Goal: Information Seeking & Learning: Learn about a topic

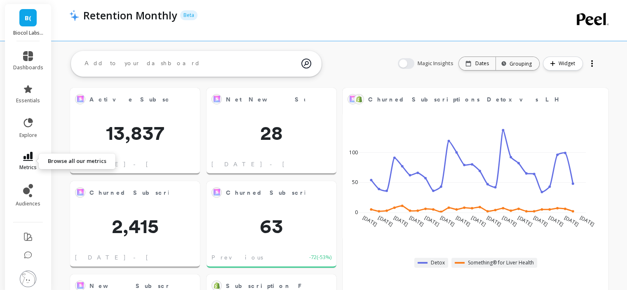
click at [25, 159] on icon at bounding box center [28, 156] width 10 height 9
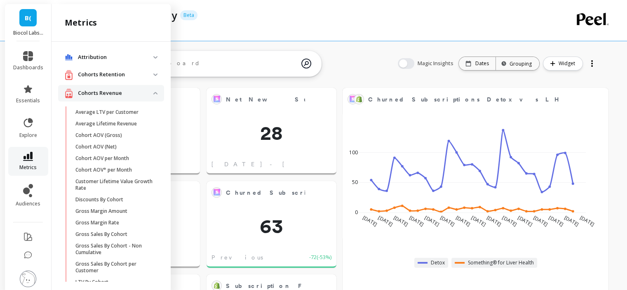
scroll to position [477, 0]
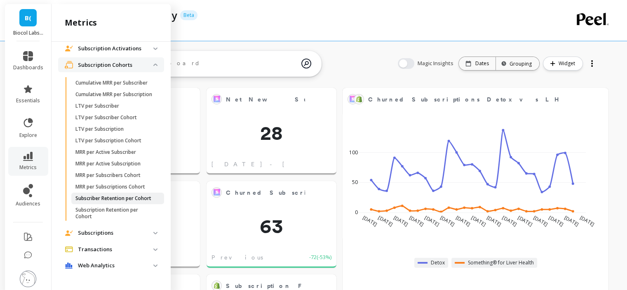
click at [121, 201] on p "Subscriber Retention per Cohort" at bounding box center [113, 198] width 76 height 7
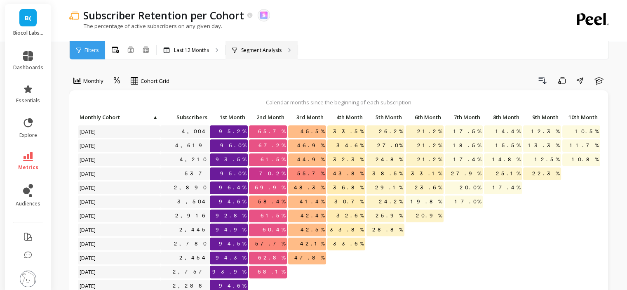
click at [274, 44] on div "Segment Analysis" at bounding box center [261, 50] width 72 height 18
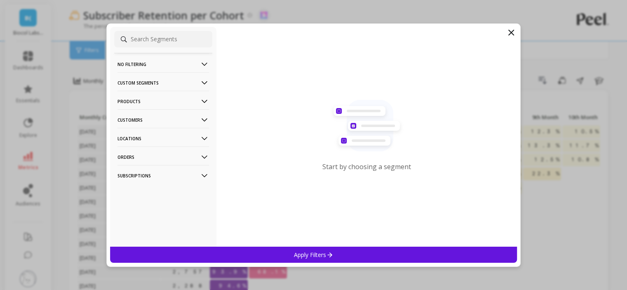
click at [152, 117] on p "Customers" at bounding box center [162, 119] width 91 height 21
click at [158, 133] on div "Customer Tags" at bounding box center [163, 135] width 98 height 13
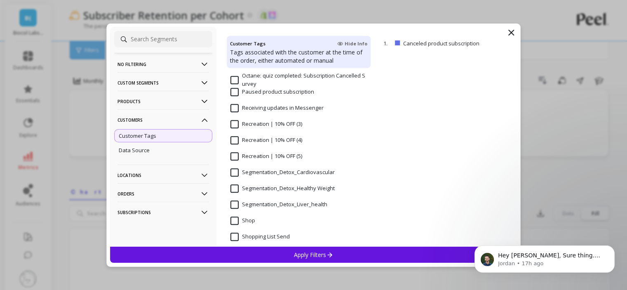
scroll to position [659, 0]
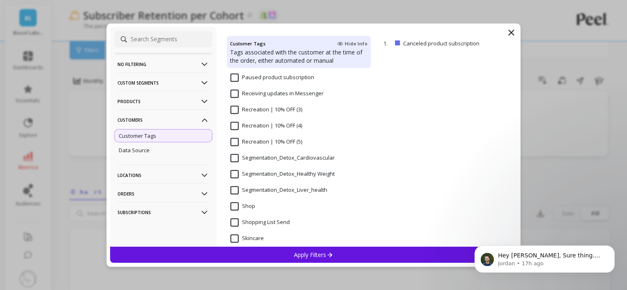
click at [296, 190] on input "Segmentation_Detox_Liver_health" at bounding box center [278, 190] width 97 height 8
click at [306, 253] on p "Apply Filters" at bounding box center [313, 254] width 39 height 8
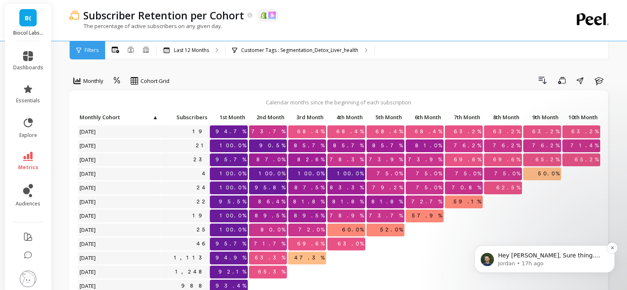
click at [527, 255] on p "Hey [PERSON_NAME], Sure thing. You'll have 24 hours to accept the new Shopify c…" at bounding box center [551, 255] width 106 height 8
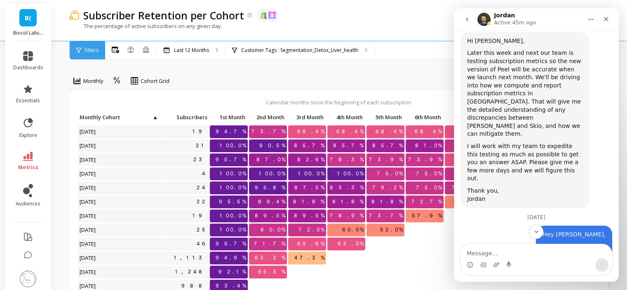
scroll to position [5819, 0]
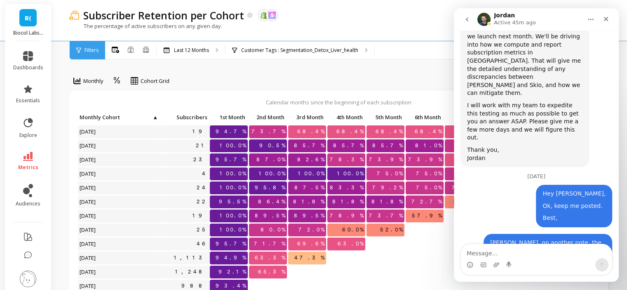
drag, startPoint x: 526, startPoint y: 154, endPoint x: 608, endPoint y: 127, distance: 85.9
drag, startPoint x: 499, startPoint y: 198, endPoint x: 466, endPoint y: 139, distance: 67.9
copy link "[URL][DOMAIN_NAME]"
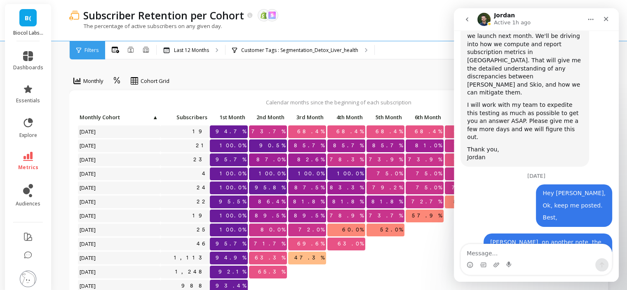
scroll to position [7, 0]
click at [607, 20] on icon "Close" at bounding box center [606, 19] width 5 height 5
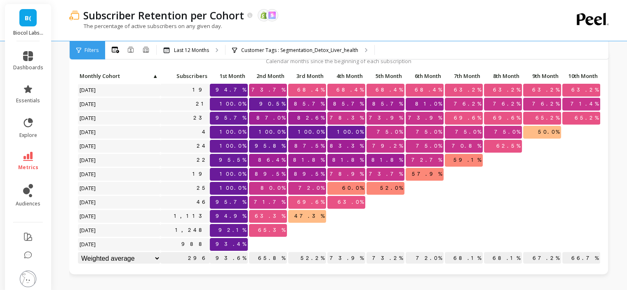
scroll to position [5753, 0]
click at [298, 46] on div "Customer Tags : Segmentation_Detox_Liver_health" at bounding box center [299, 50] width 149 height 18
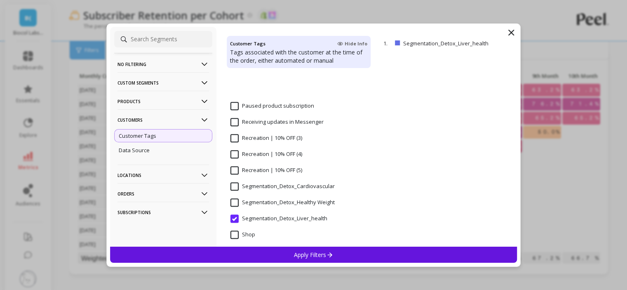
scroll to position [700, 0]
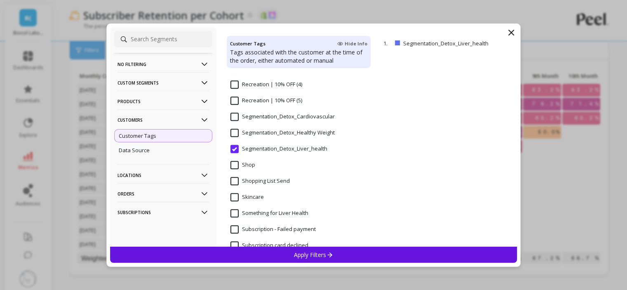
click at [274, 134] on Weight "Segmentation_Detox_Healthy Weight" at bounding box center [282, 133] width 104 height 8
click at [311, 255] on p "Apply Filters" at bounding box center [313, 254] width 39 height 8
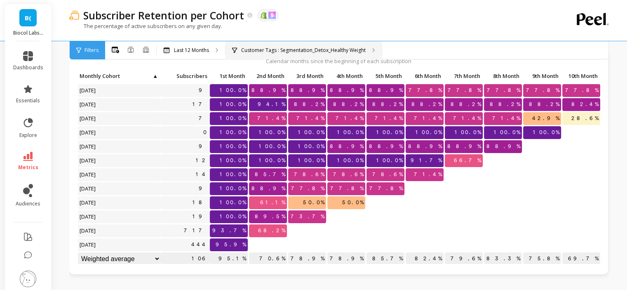
click at [284, 51] on p "Customer Tags : Segmentation_Detox_Healthy Weight" at bounding box center [303, 50] width 124 height 7
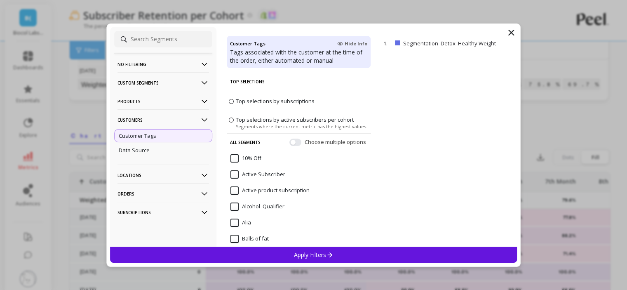
scroll to position [288, 0]
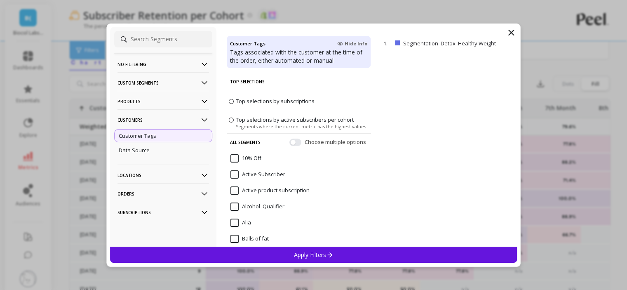
click at [514, 31] on icon at bounding box center [511, 33] width 10 height 10
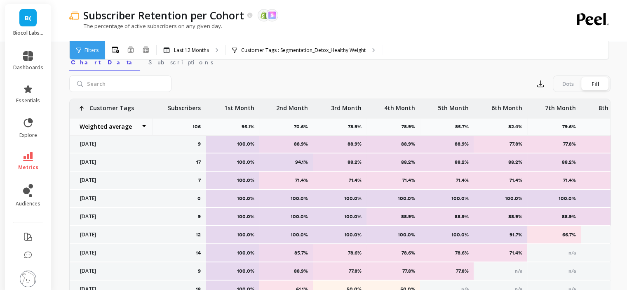
scroll to position [41, 0]
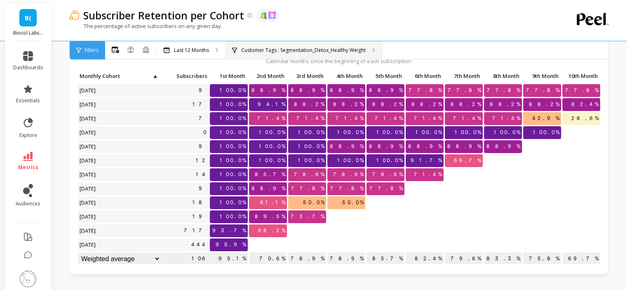
click at [310, 50] on p "Customer Tags : Segmentation_Detox_Healthy Weight" at bounding box center [303, 50] width 124 height 7
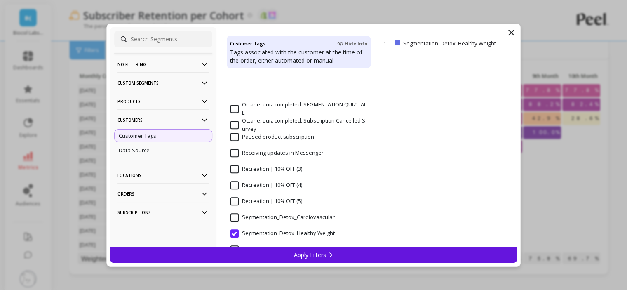
scroll to position [700, 0]
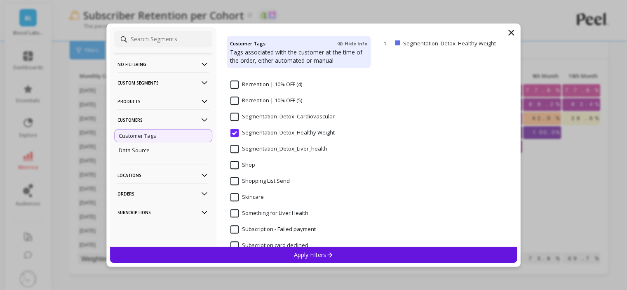
click at [234, 119] on input "Segmentation_Detox_Cardiovascular" at bounding box center [282, 116] width 104 height 8
click at [268, 249] on div "Apply Filters" at bounding box center [313, 254] width 407 height 16
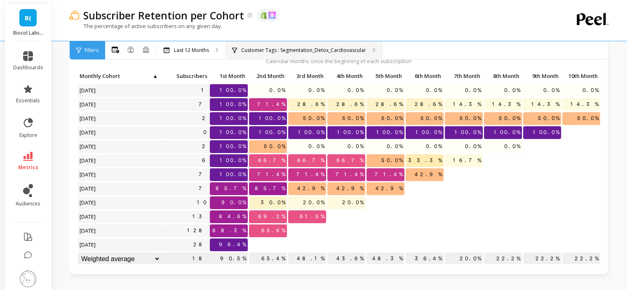
click at [308, 42] on div "Customer Tags : Segmentation_Detox_Cardiovascular" at bounding box center [303, 50] width 157 height 18
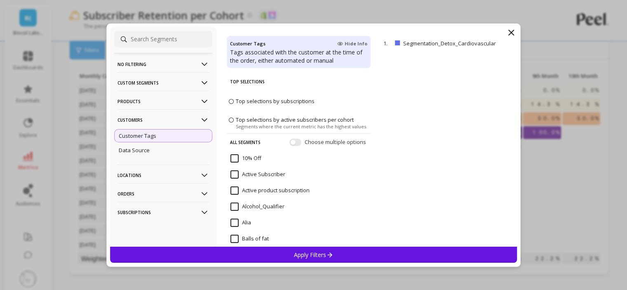
click at [173, 122] on p "Customers" at bounding box center [162, 119] width 91 height 21
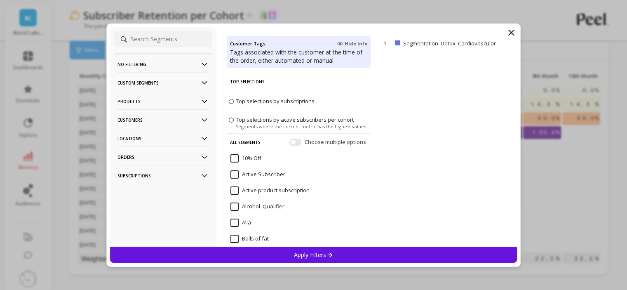
click at [172, 105] on p "Products" at bounding box center [162, 101] width 91 height 21
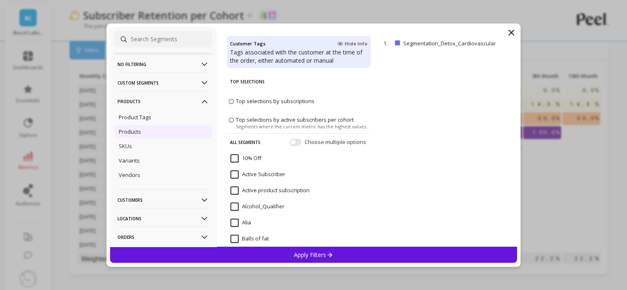
click at [161, 130] on div "Products" at bounding box center [163, 131] width 98 height 13
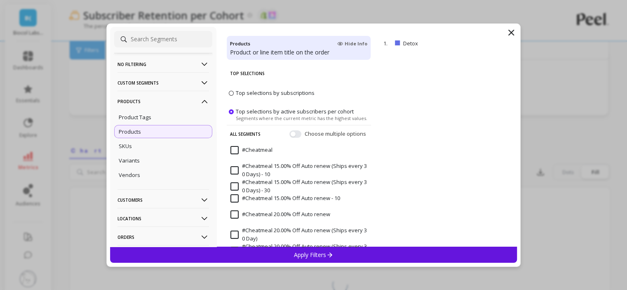
click at [344, 252] on div "Apply Filters" at bounding box center [313, 254] width 407 height 16
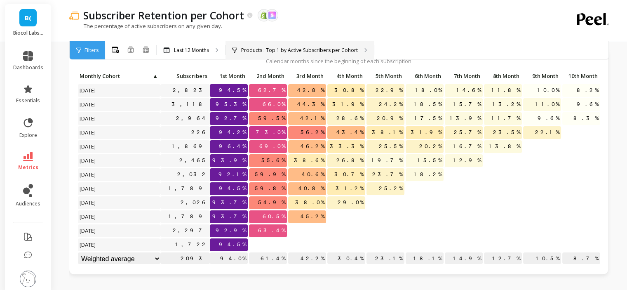
click at [309, 57] on div "Products : Top 1 by Active Subscribers per Cohort Products : Detox" at bounding box center [299, 50] width 148 height 18
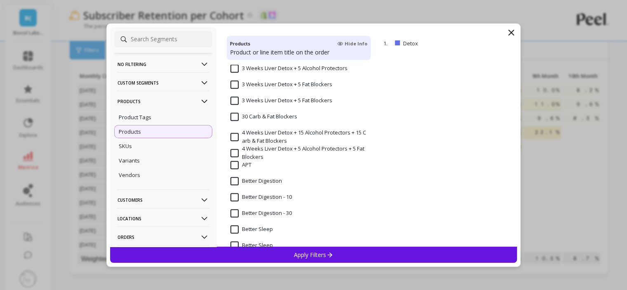
scroll to position [618, 0]
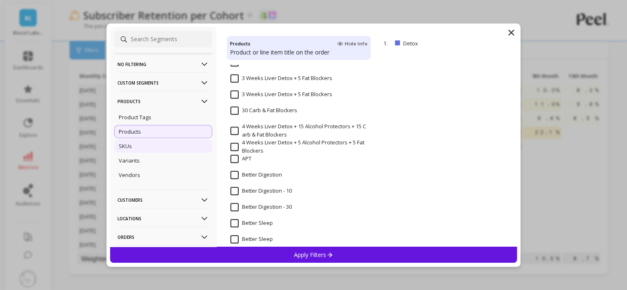
click at [139, 146] on div "SKUs" at bounding box center [163, 145] width 98 height 13
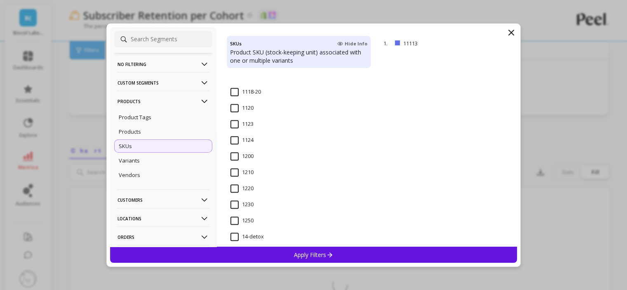
scroll to position [577, 0]
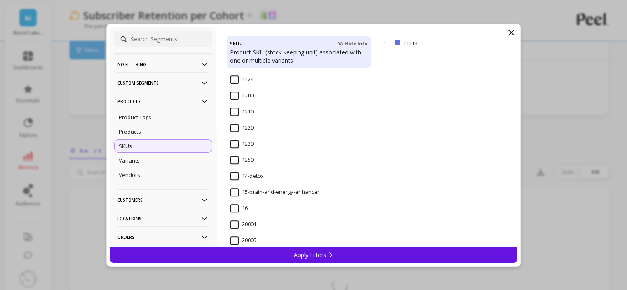
click at [259, 173] on input "14-detox" at bounding box center [246, 176] width 33 height 8
click at [302, 254] on p "Apply Filters" at bounding box center [313, 254] width 39 height 8
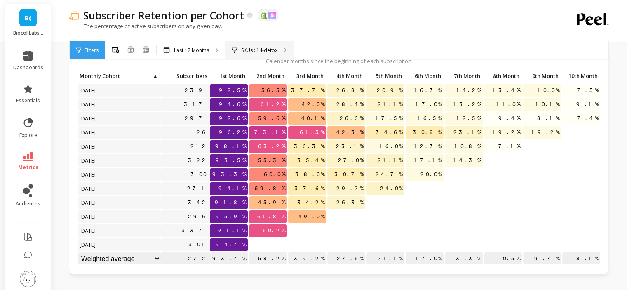
click at [269, 51] on p "SKUs : 14-detox" at bounding box center [259, 50] width 36 height 7
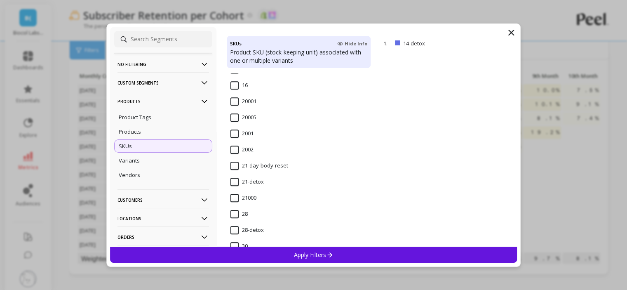
scroll to position [700, 0]
drag, startPoint x: 248, startPoint y: 168, endPoint x: 282, endPoint y: 261, distance: 99.4
click at [248, 168] on input "21-day-body-reset" at bounding box center [259, 165] width 58 height 8
click at [281, 253] on div "Apply Filters" at bounding box center [313, 254] width 407 height 16
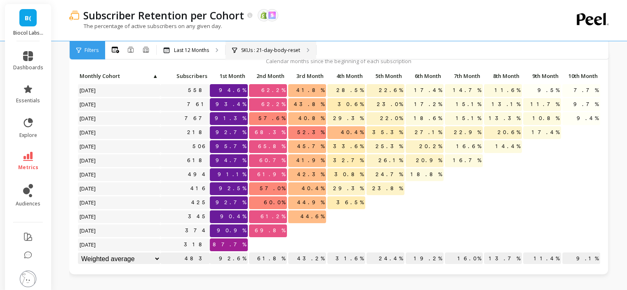
click at [262, 49] on p "SKUs : 21-day-body-reset" at bounding box center [270, 50] width 59 height 7
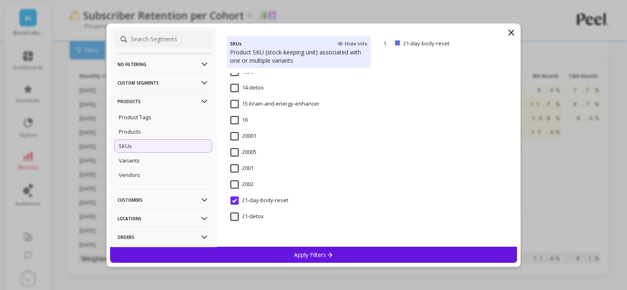
scroll to position [742, 0]
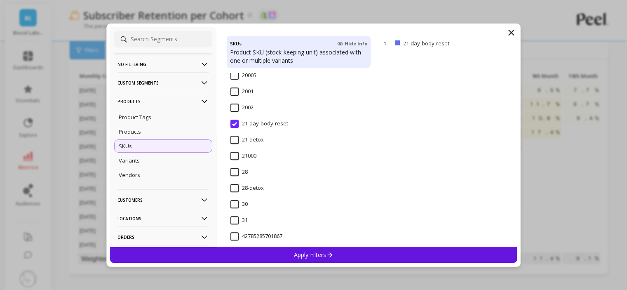
click at [234, 133] on div "21-detox" at bounding box center [299, 144] width 144 height 25
click at [273, 257] on div "Apply Filters" at bounding box center [313, 254] width 407 height 16
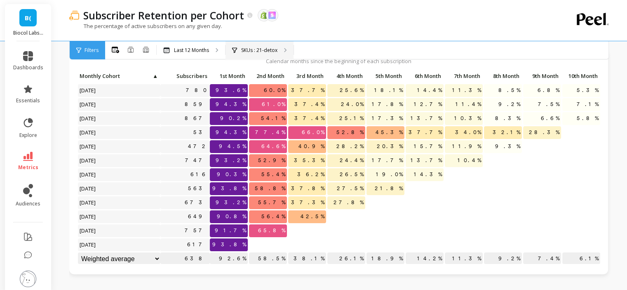
click at [275, 50] on p "SKUs : 21-detox" at bounding box center [259, 50] width 36 height 7
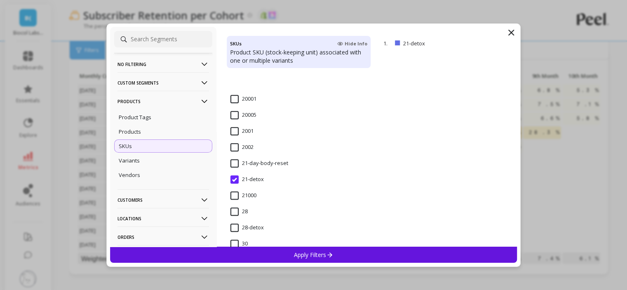
scroll to position [783, 0]
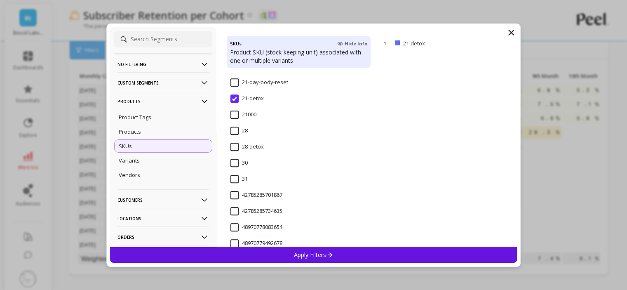
click at [233, 145] on input "28-detox" at bounding box center [246, 147] width 33 height 8
click at [285, 252] on div "Apply Filters" at bounding box center [313, 254] width 407 height 16
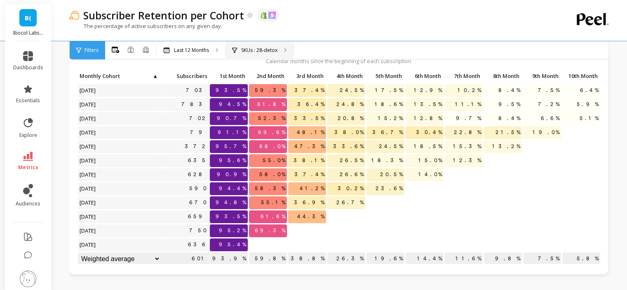
click at [259, 48] on p "SKUs : 28-detox" at bounding box center [259, 50] width 36 height 7
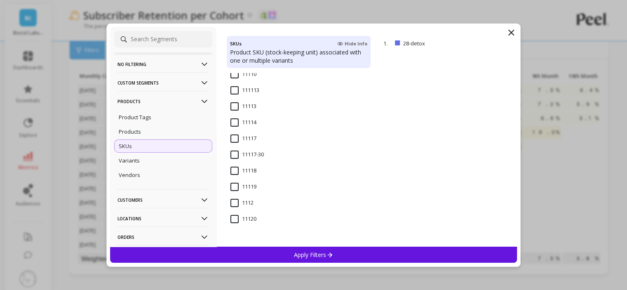
scroll to position [82, 0]
click at [511, 32] on icon at bounding box center [510, 32] width 5 height 5
